Goal: Use online tool/utility

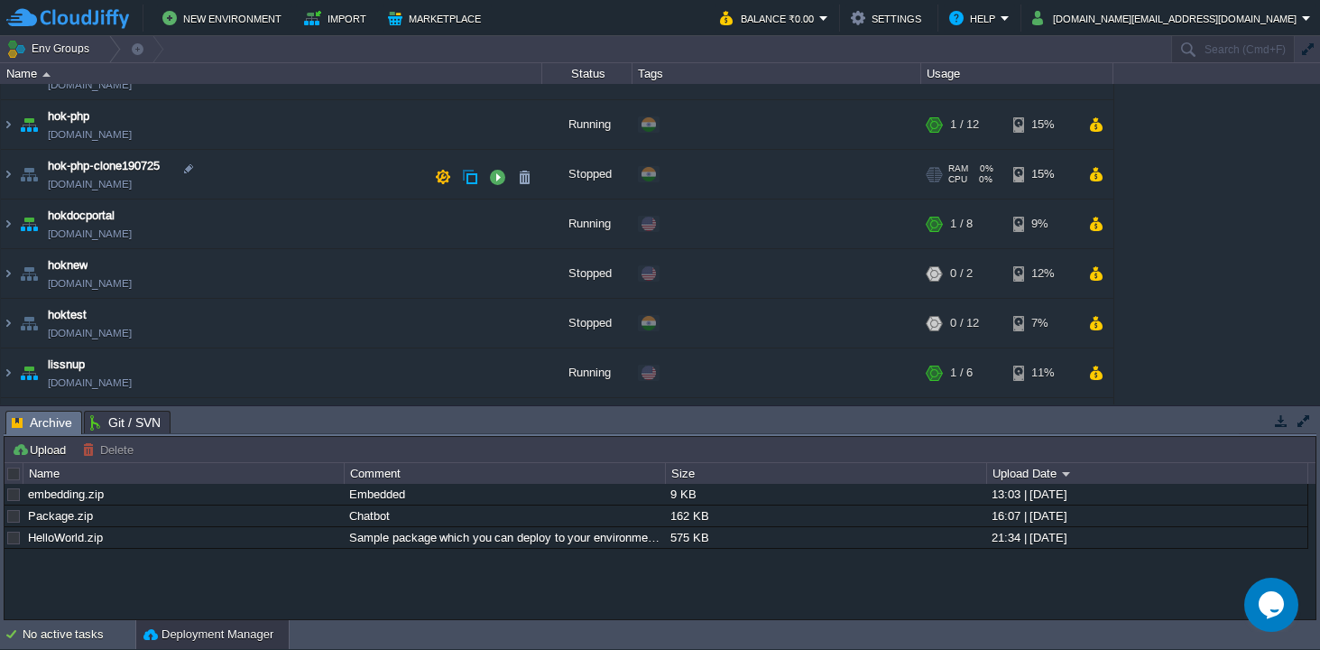
scroll to position [226, 0]
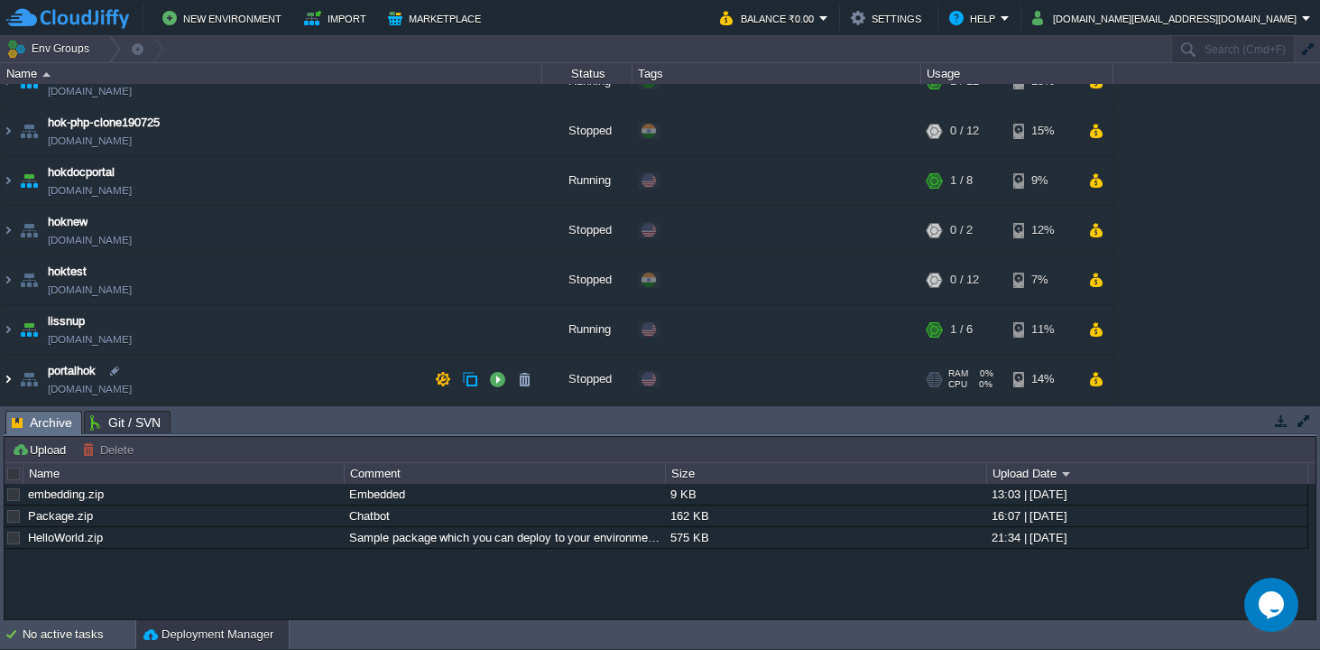
click at [11, 381] on img at bounding box center [8, 379] width 14 height 49
click at [498, 379] on button "button" at bounding box center [497, 379] width 16 height 16
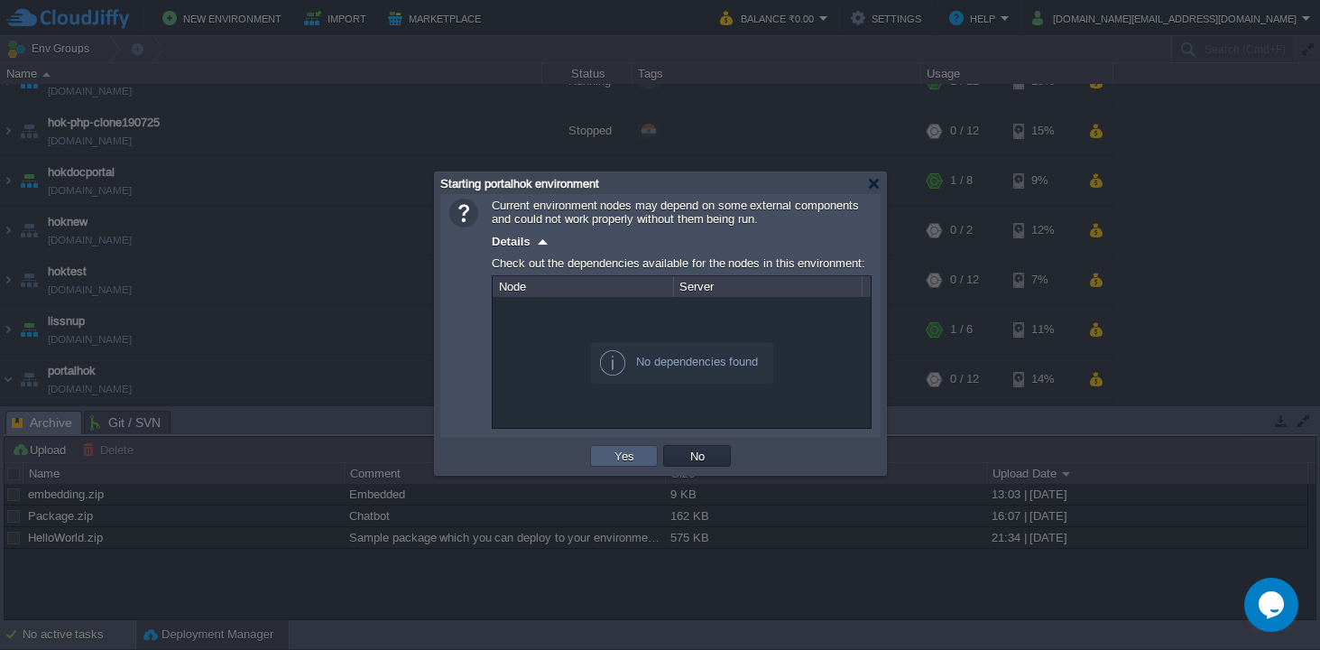
click at [612, 454] on button "Yes" at bounding box center [624, 456] width 31 height 16
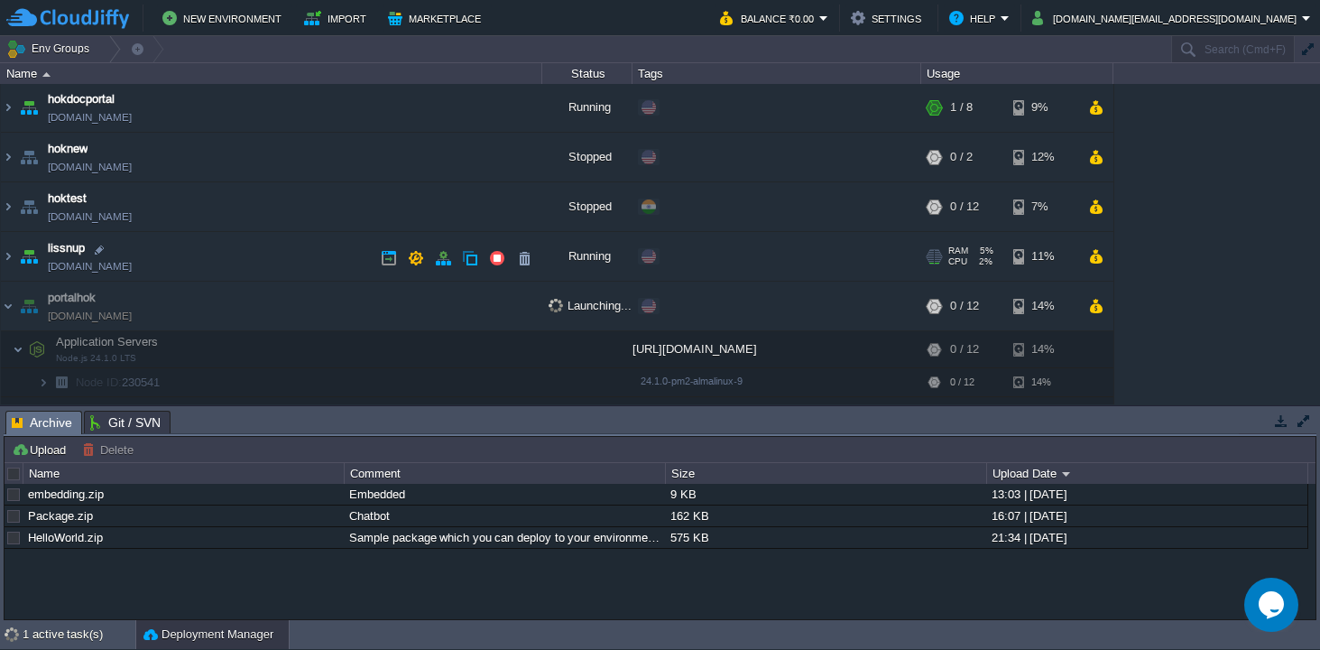
scroll to position [320, 0]
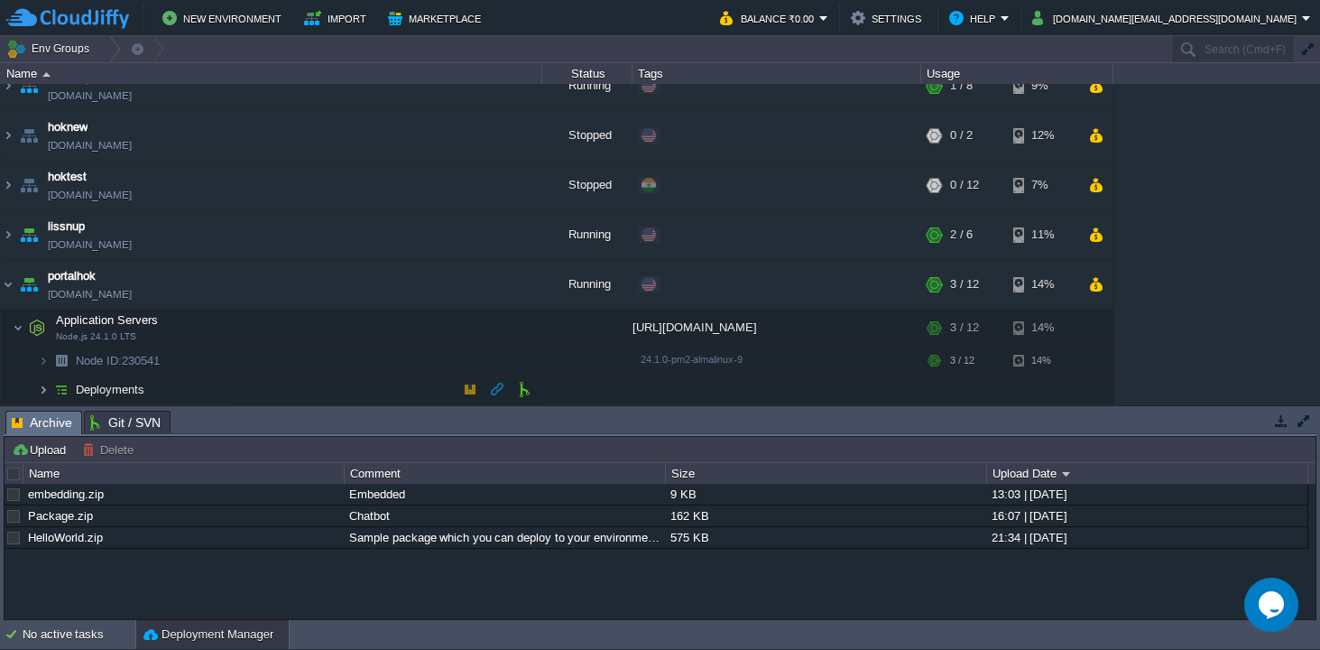
click at [44, 388] on img at bounding box center [43, 389] width 11 height 28
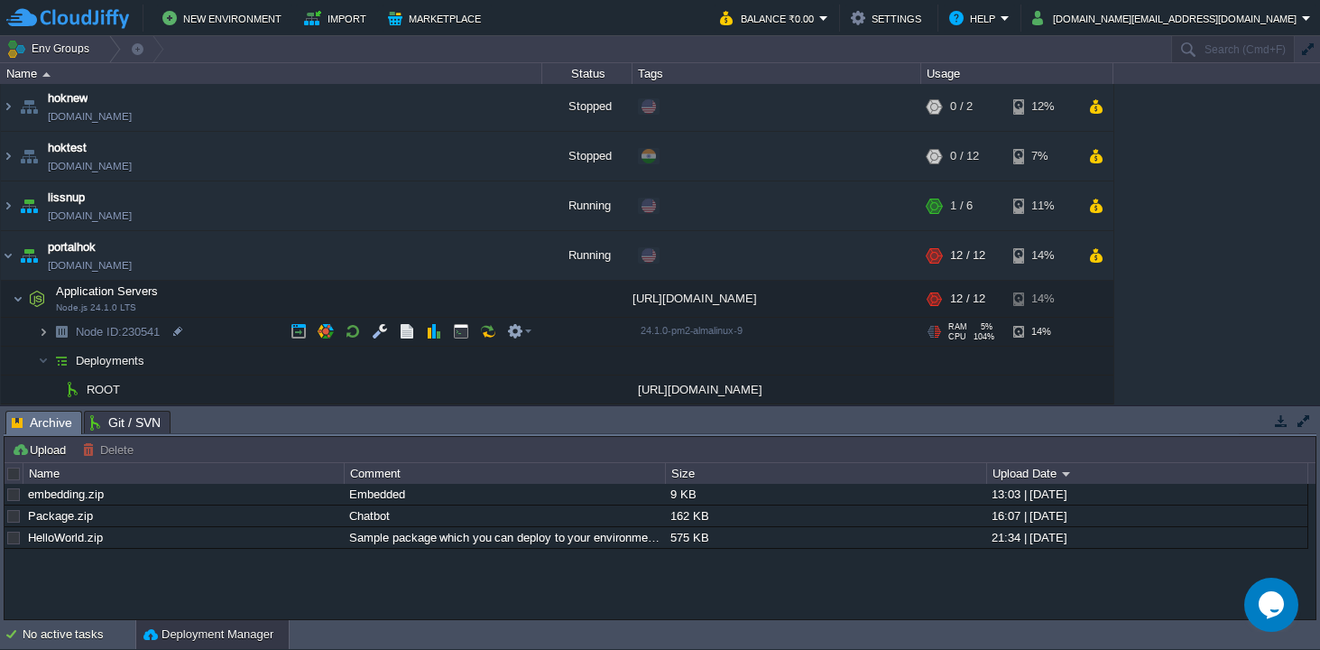
click at [44, 333] on img at bounding box center [43, 332] width 11 height 28
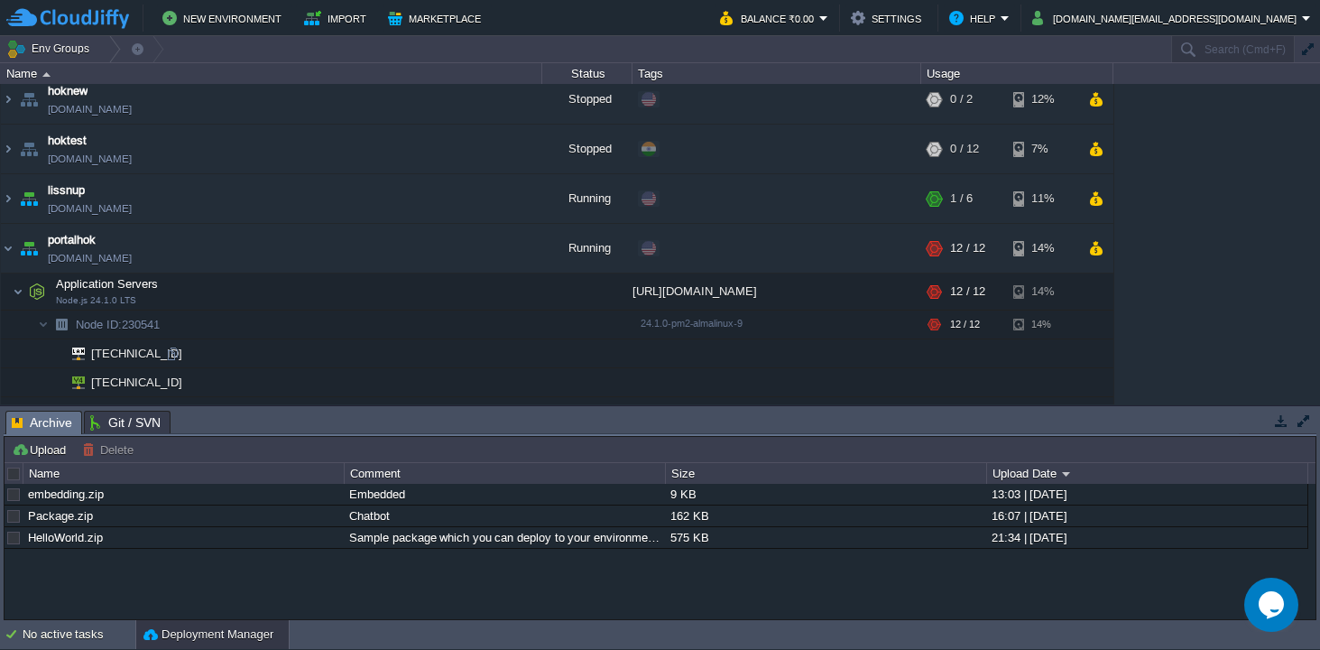
scroll to position [351, 0]
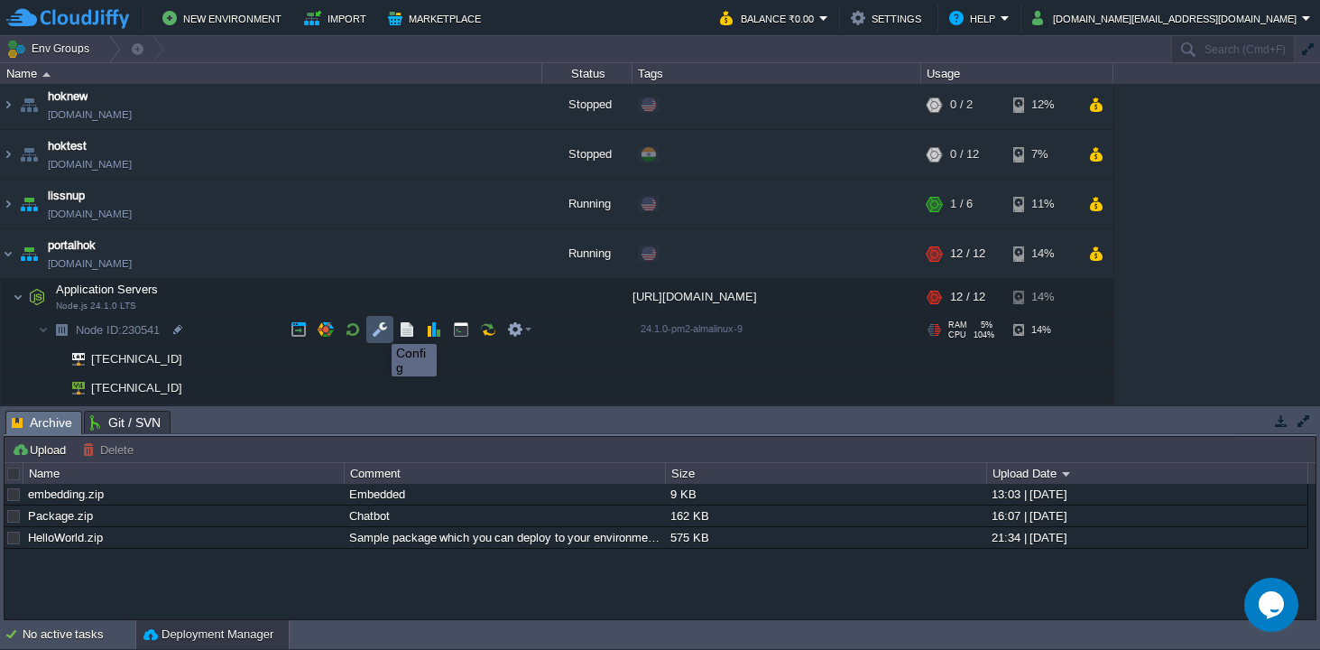
click at [378, 328] on button "button" at bounding box center [380, 329] width 16 height 16
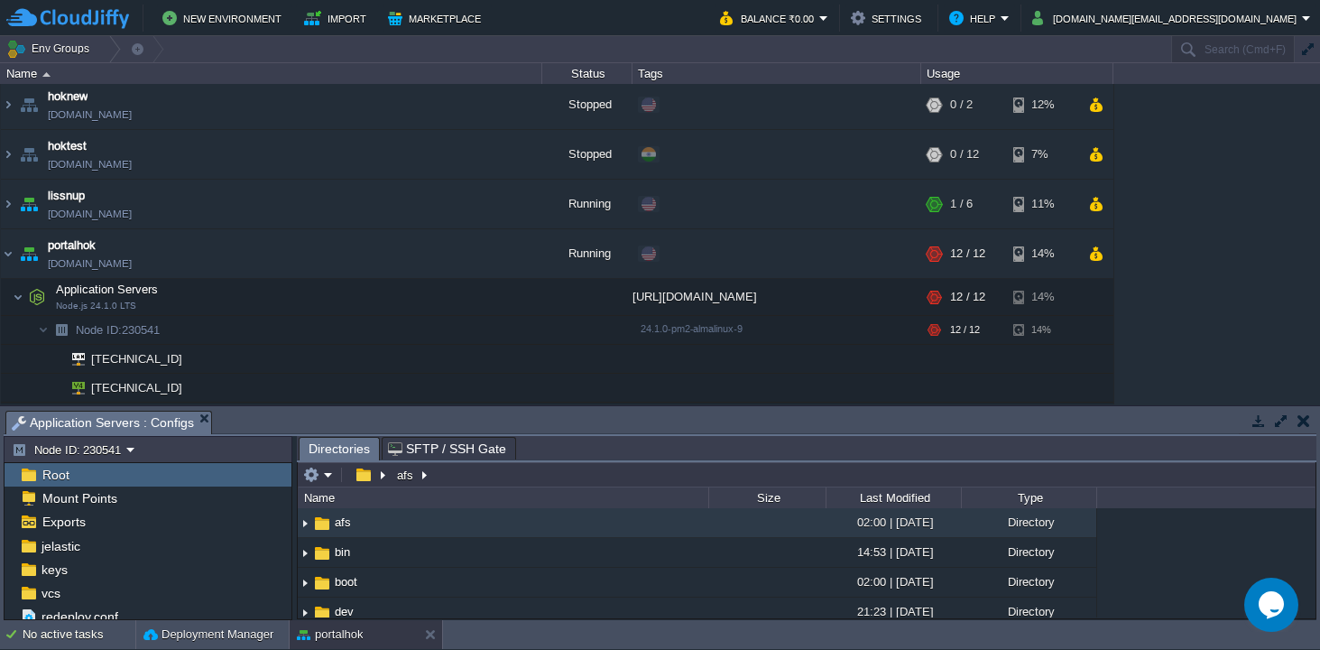
scroll to position [104, 0]
click at [26, 540] on img at bounding box center [28, 540] width 19 height 23
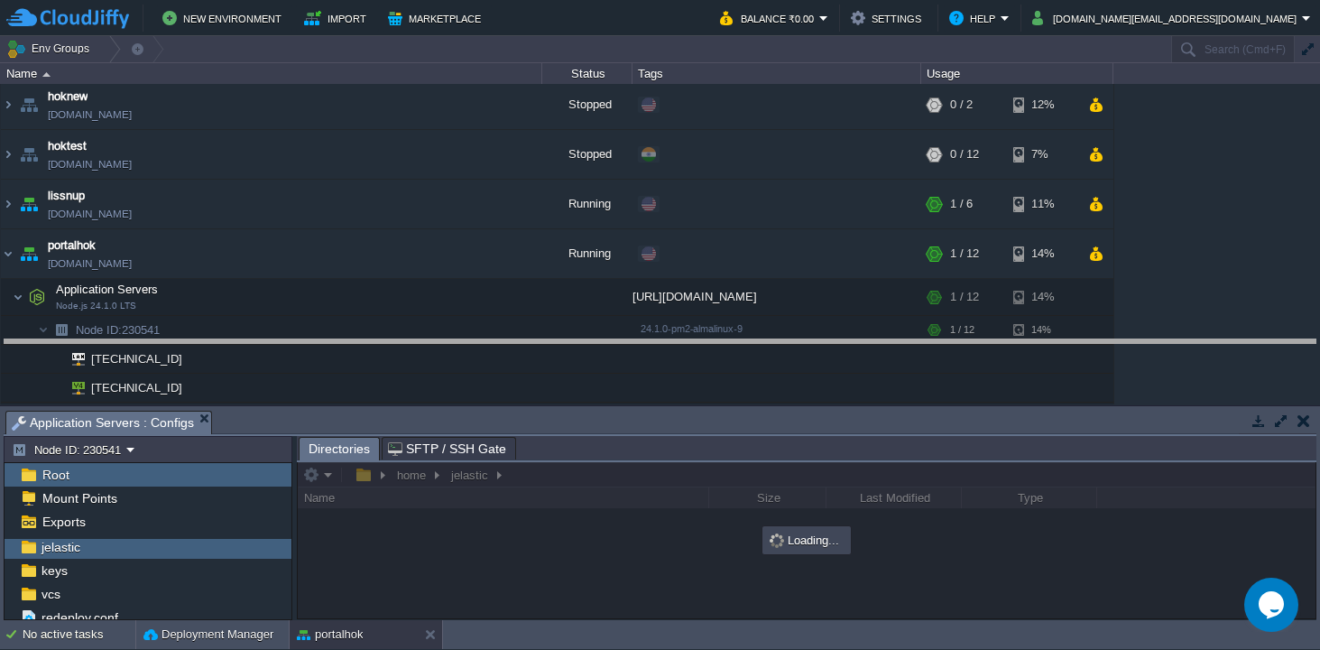
drag, startPoint x: 567, startPoint y: 419, endPoint x: 553, endPoint y: 347, distance: 72.6
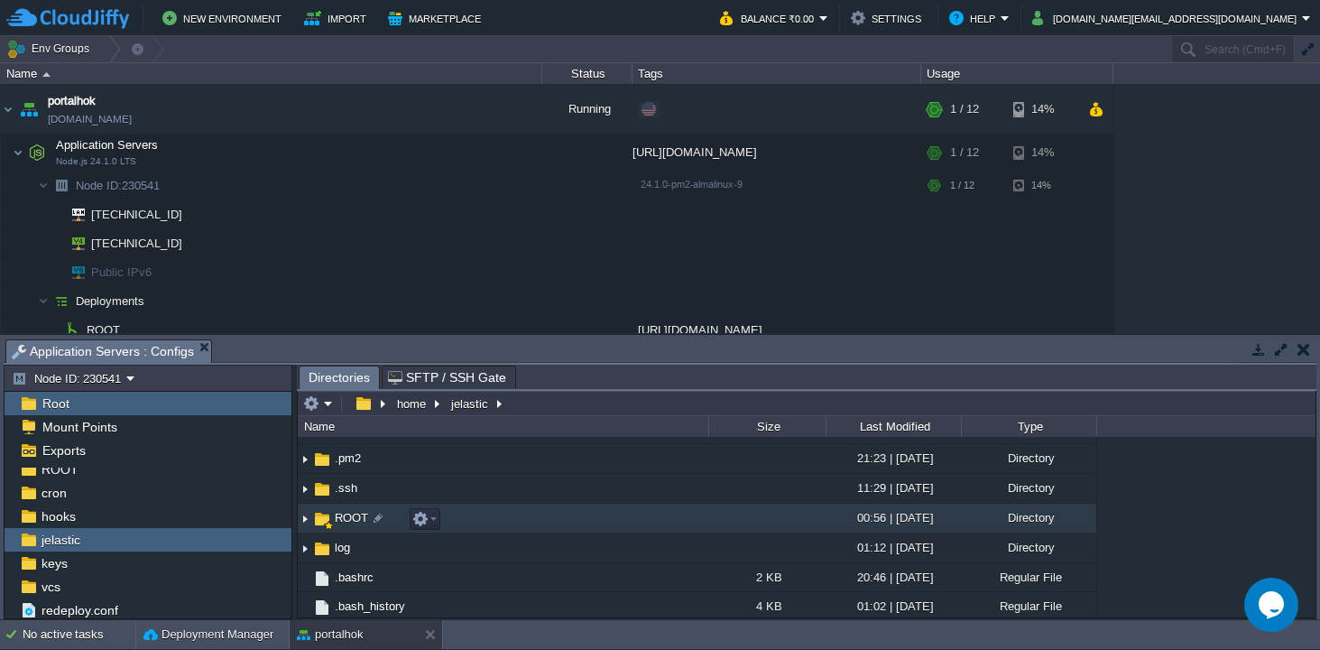
scroll to position [39, 0]
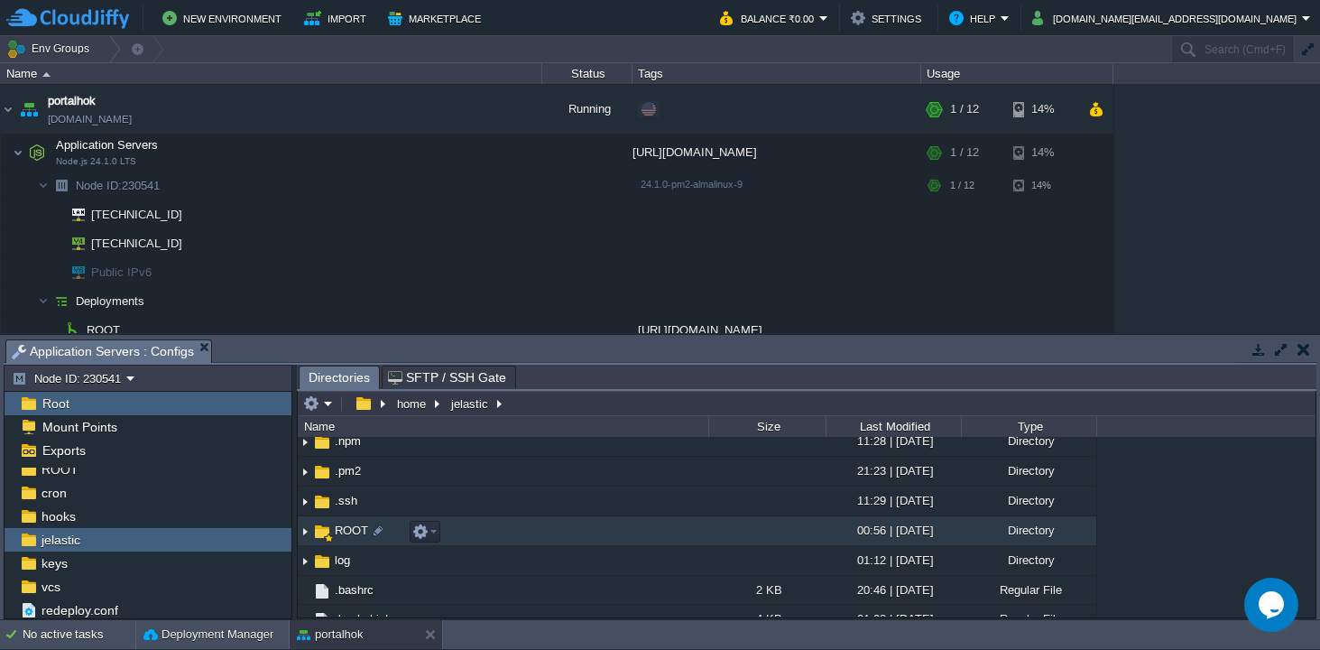
click at [302, 532] on img at bounding box center [305, 531] width 14 height 28
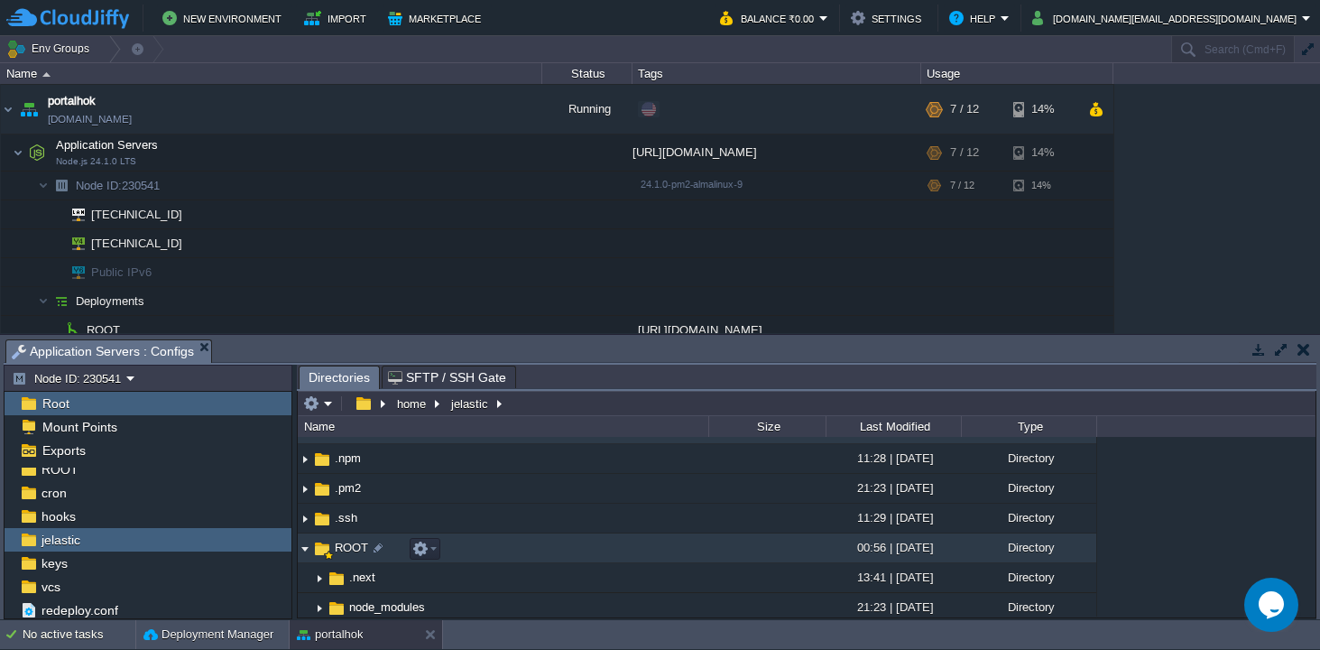
scroll to position [47, 0]
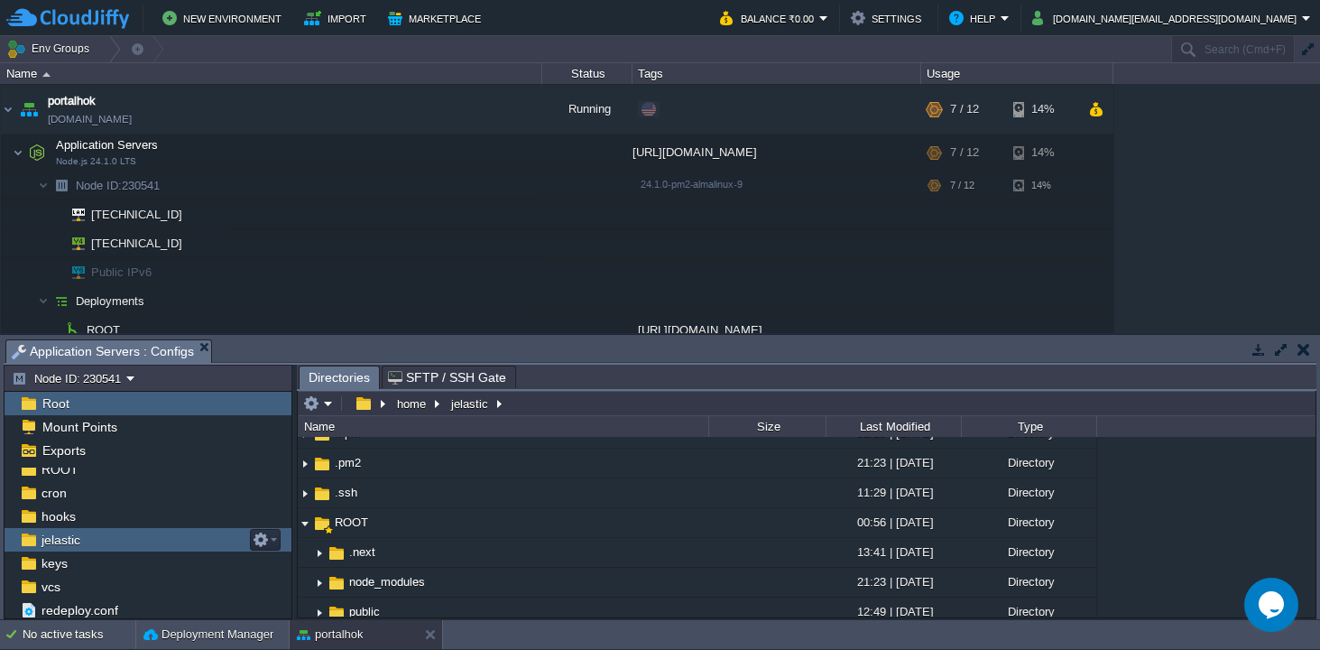
click at [109, 542] on div "jelastic" at bounding box center [148, 539] width 287 height 23
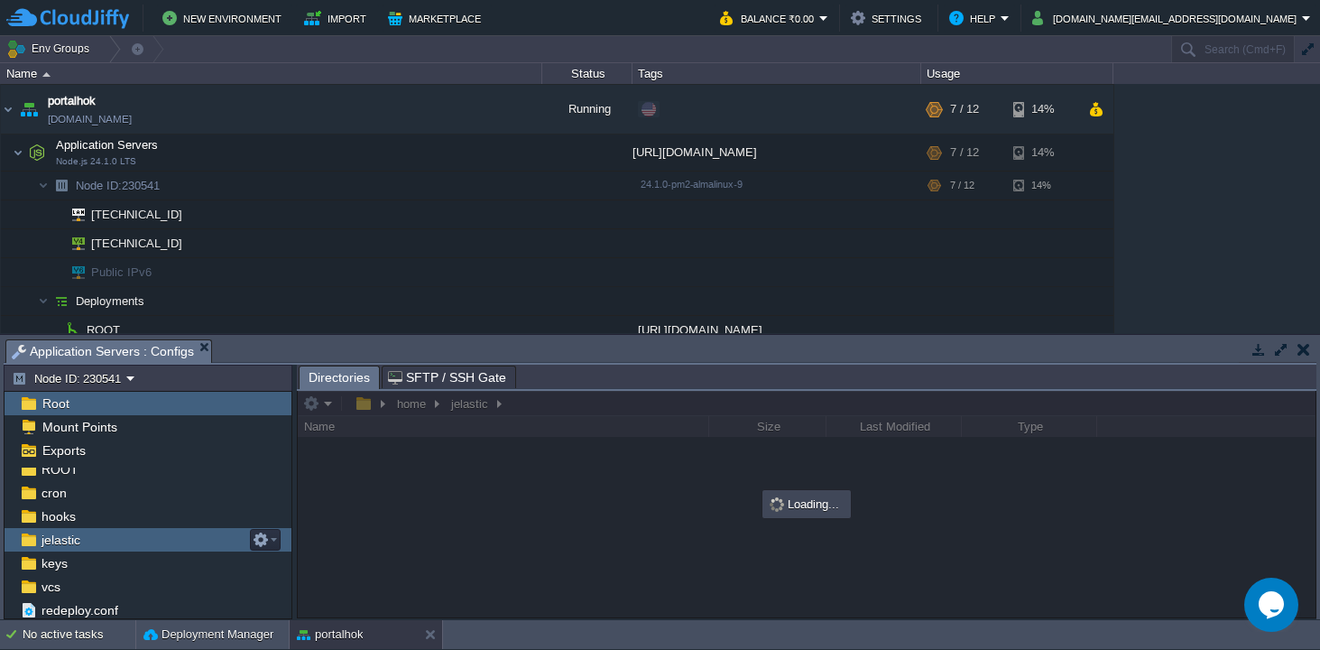
scroll to position [0, 0]
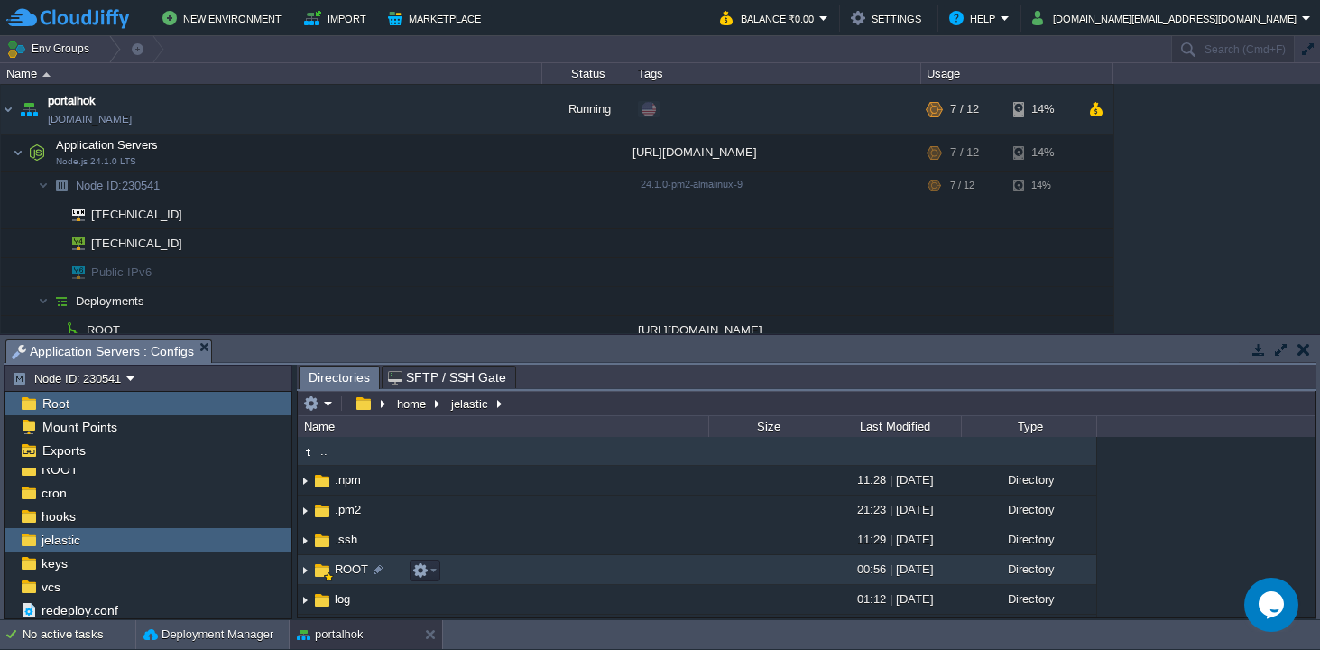
click at [301, 574] on img at bounding box center [305, 570] width 14 height 28
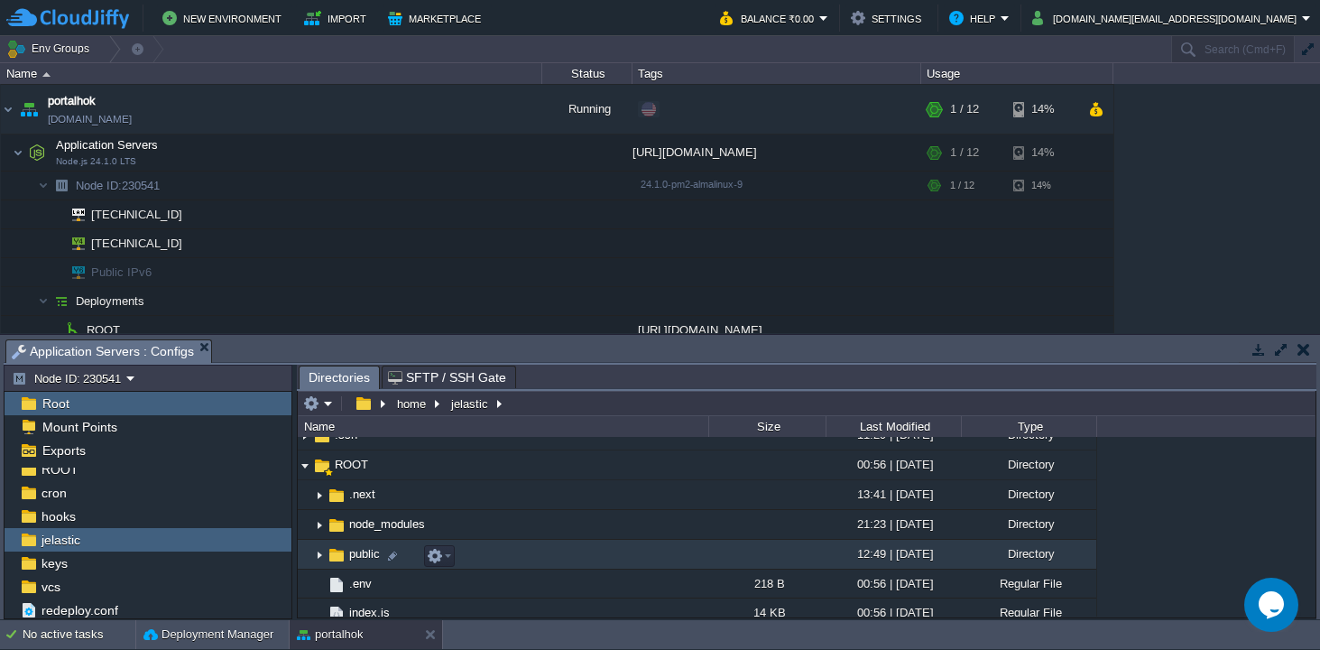
scroll to position [106, 0]
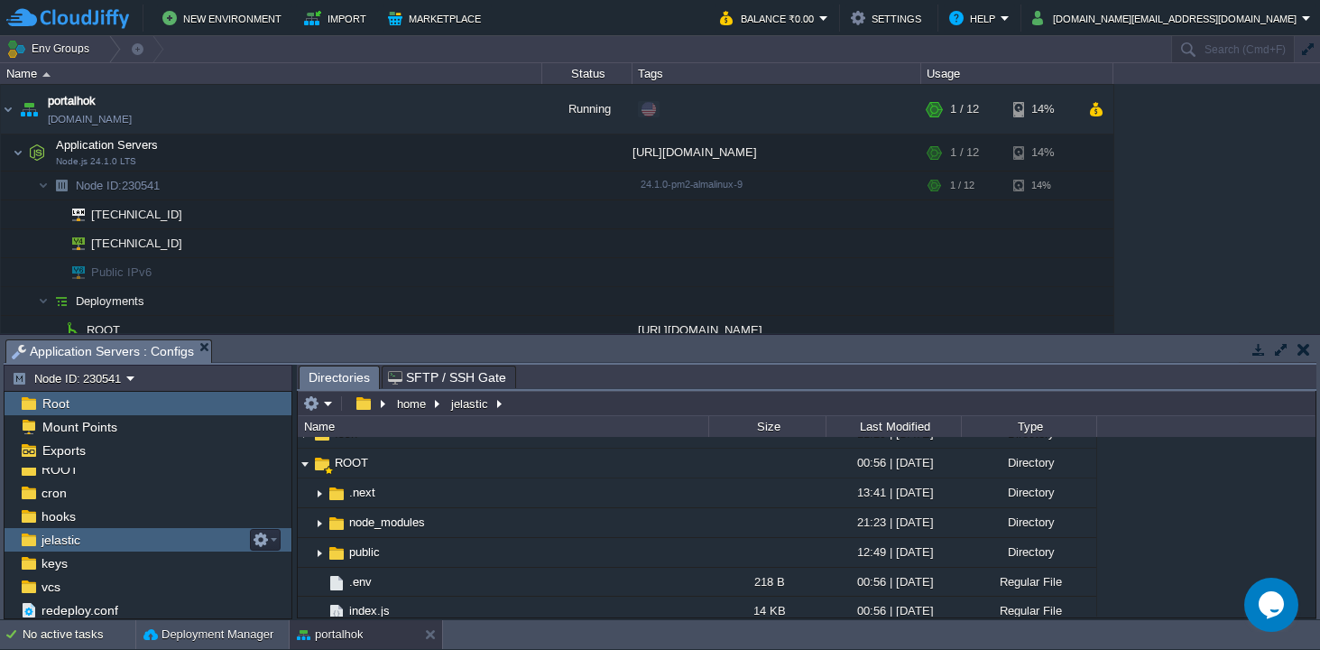
click at [103, 540] on div "jelastic" at bounding box center [148, 539] width 287 height 23
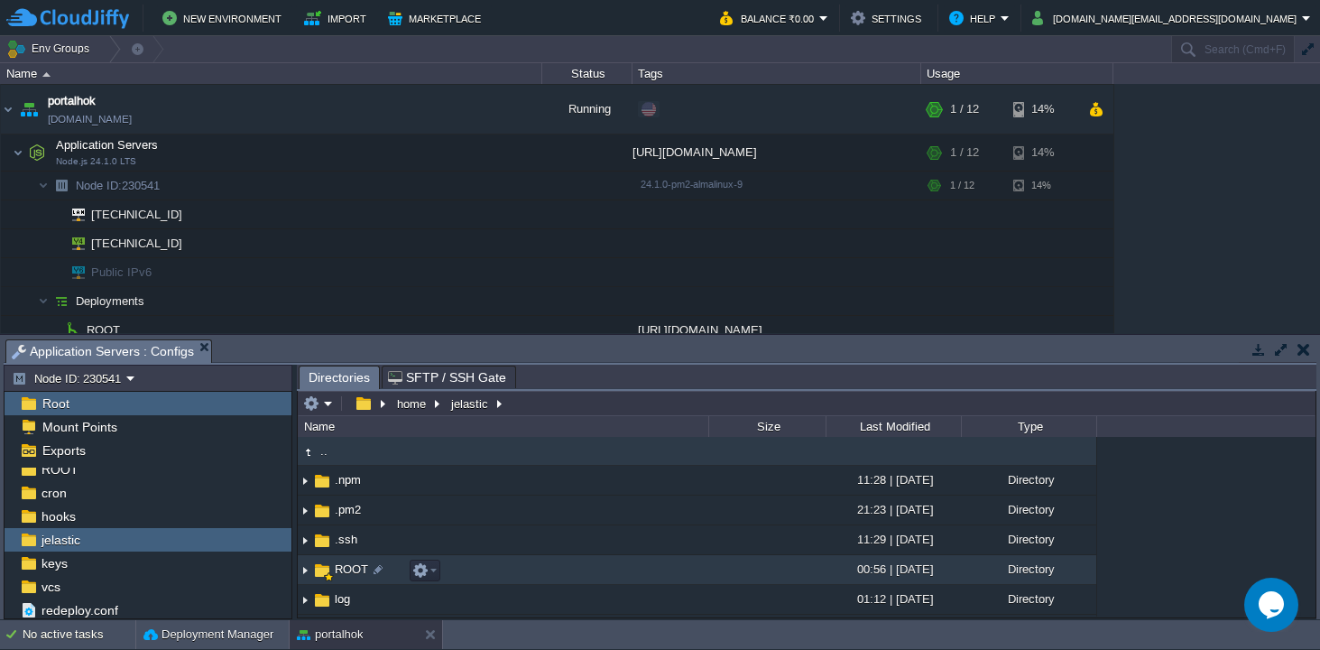
click at [303, 572] on img at bounding box center [305, 570] width 14 height 28
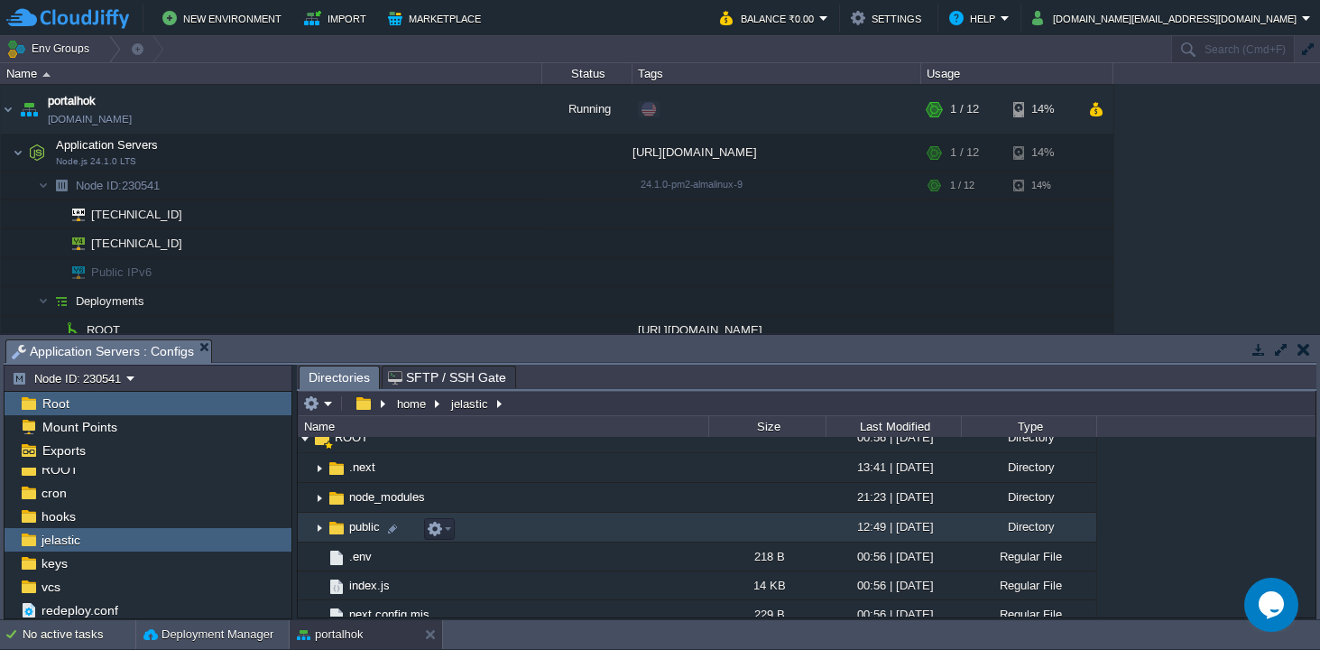
scroll to position [143, 0]
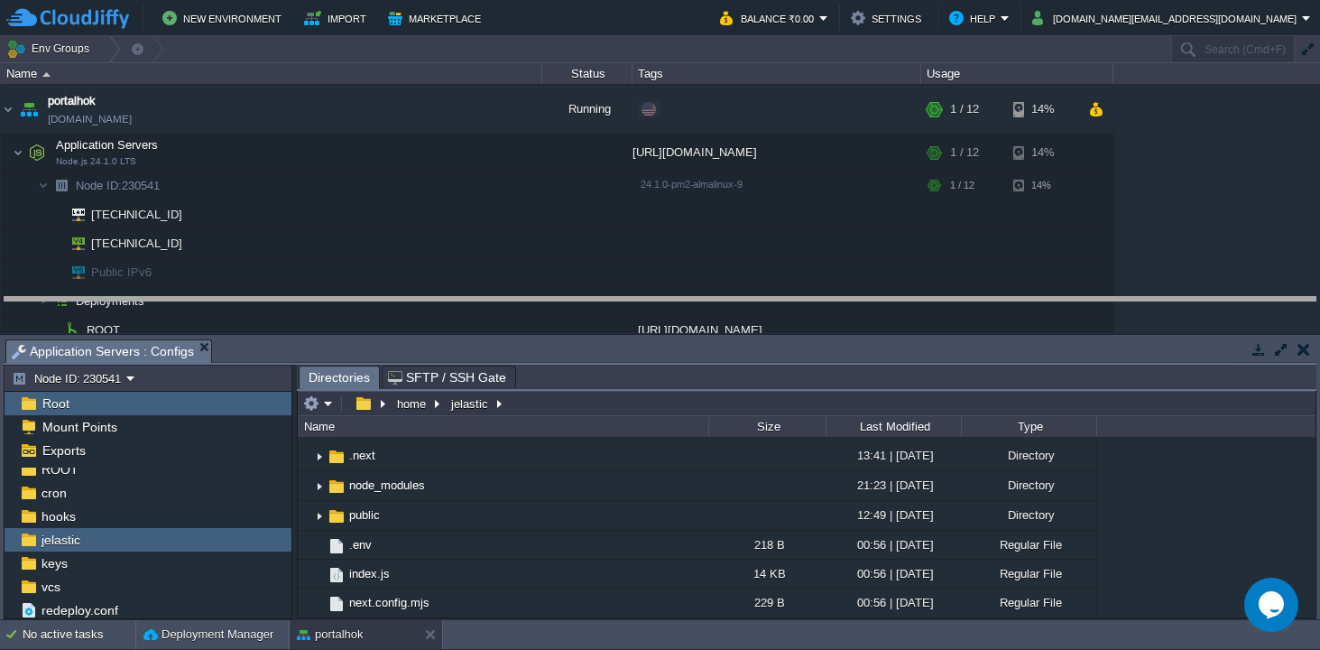
drag, startPoint x: 577, startPoint y: 346, endPoint x: 581, endPoint y: 303, distance: 42.6
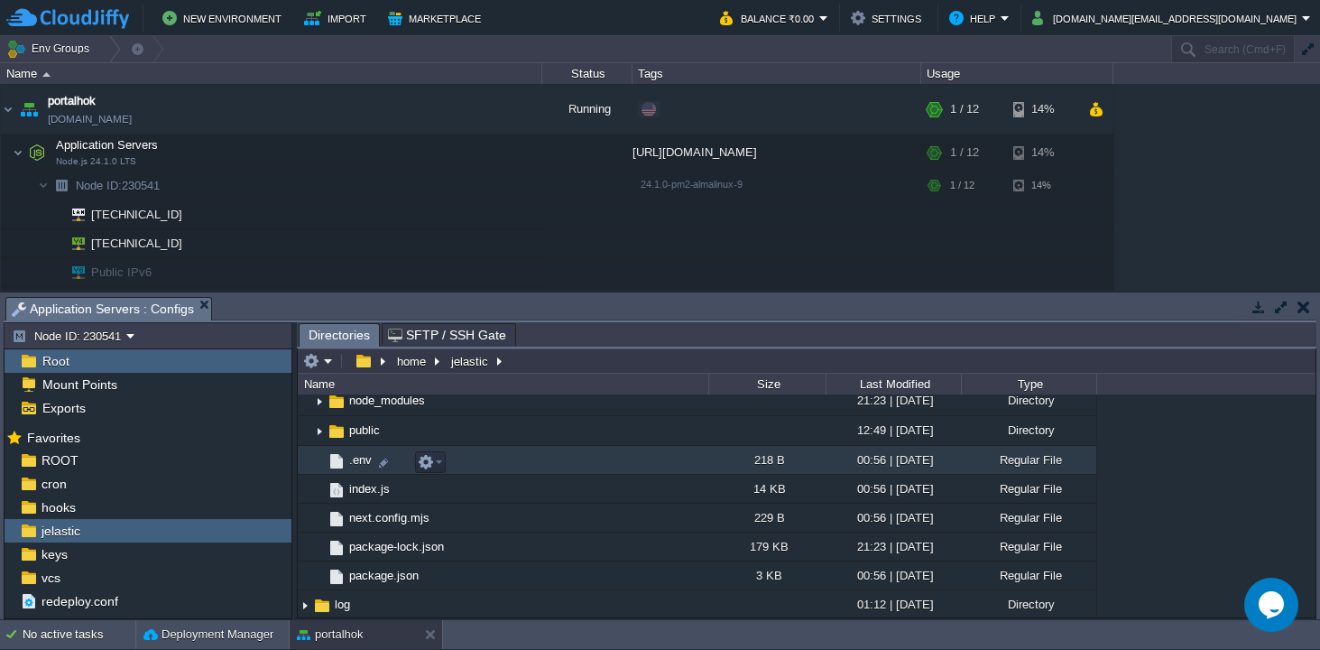
scroll to position [143, 0]
